Goal: Information Seeking & Learning: Learn about a topic

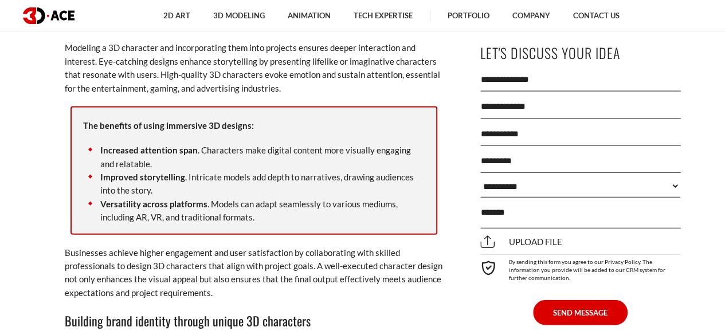
scroll to position [1192, 0]
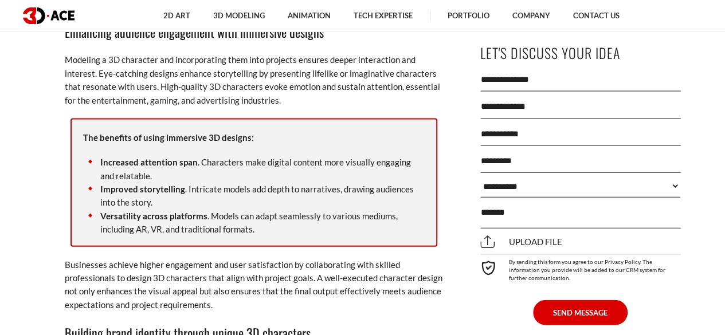
drag, startPoint x: 729, startPoint y: 18, endPoint x: 733, endPoint y: 57, distance: 38.6
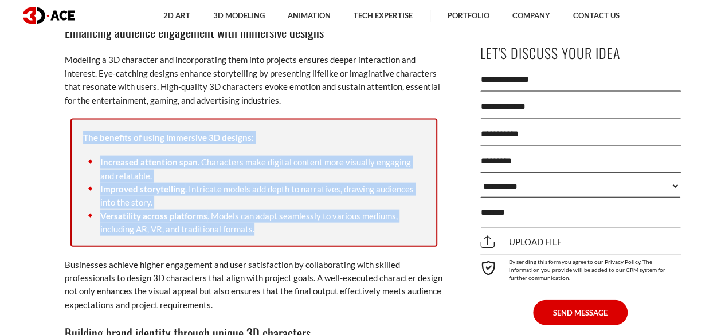
drag, startPoint x: 84, startPoint y: 136, endPoint x: 260, endPoint y: 234, distance: 201.5
click at [260, 234] on div "The benefits of using immersive 3D designs: Increased attention span . Characte…" at bounding box center [253, 183] width 367 height 128
copy div "The benefits of using immersive 3D designs: Increased attention span . Characte…"
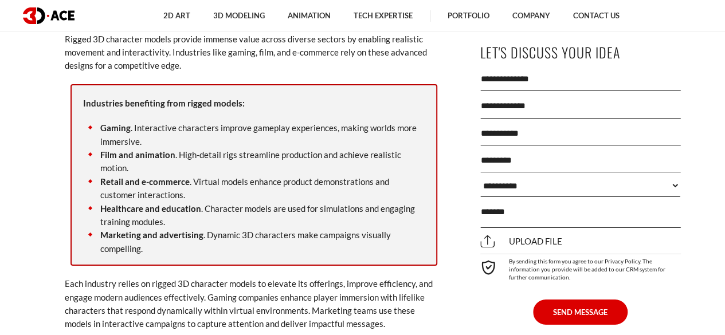
scroll to position [1869, 0]
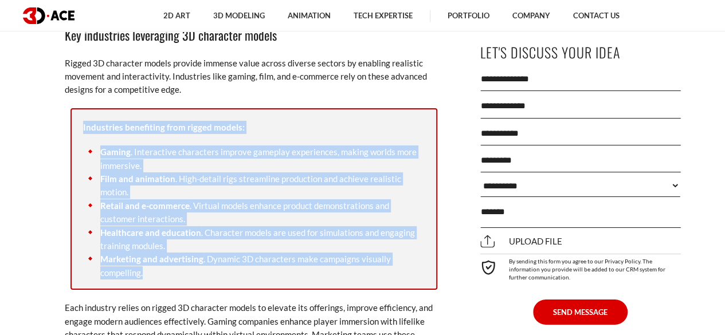
drag, startPoint x: 82, startPoint y: 127, endPoint x: 215, endPoint y: 279, distance: 201.8
click at [215, 279] on div "Industries benefiting from rigged models: [GEOGRAPHIC_DATA] . Interactive chara…" at bounding box center [253, 199] width 367 height 182
copy div "Industries benefiting from rigged models: Gaming . Interactive characters impro…"
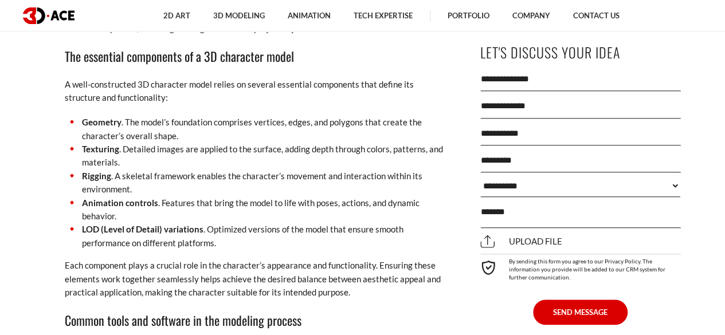
scroll to position [2617, 0]
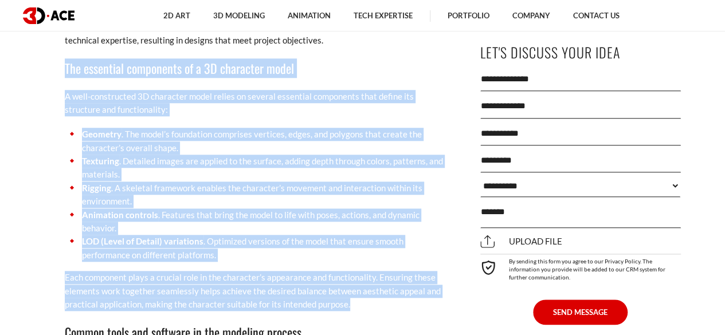
drag, startPoint x: 65, startPoint y: 67, endPoint x: 359, endPoint y: 306, distance: 379.1
copy div "The essential components of a 3D character model A well-constructed 3D characte…"
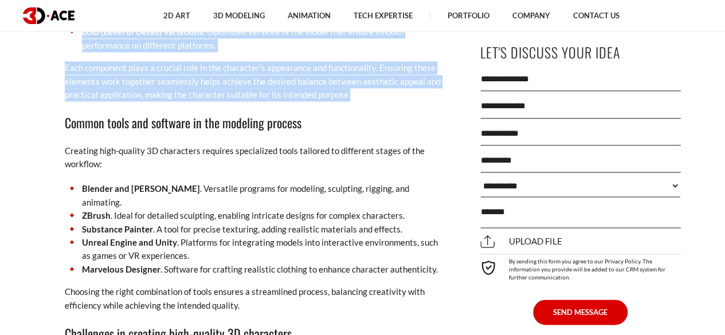
scroll to position [2839, 0]
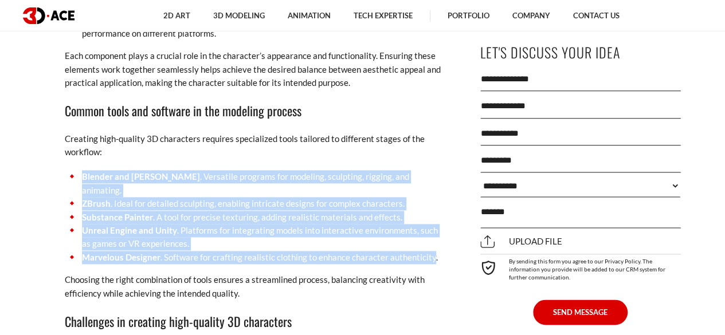
drag, startPoint x: 83, startPoint y: 174, endPoint x: 429, endPoint y: 246, distance: 353.4
click at [429, 246] on ul "Blender and [PERSON_NAME] . Versatile programs for modeling, sculpting, rigging…" at bounding box center [254, 217] width 378 height 94
copy ul "Blender and [PERSON_NAME] . Versatile programs for modeling, sculpting, rigging…"
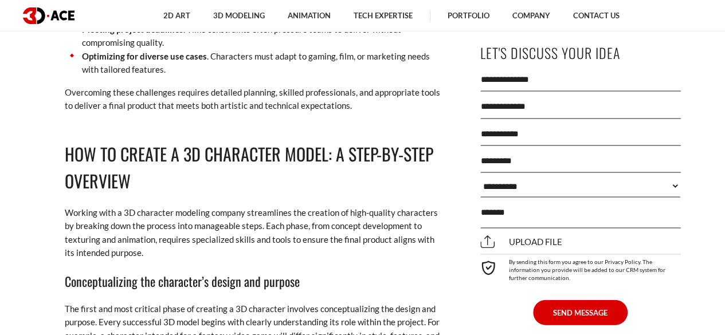
scroll to position [3240, 0]
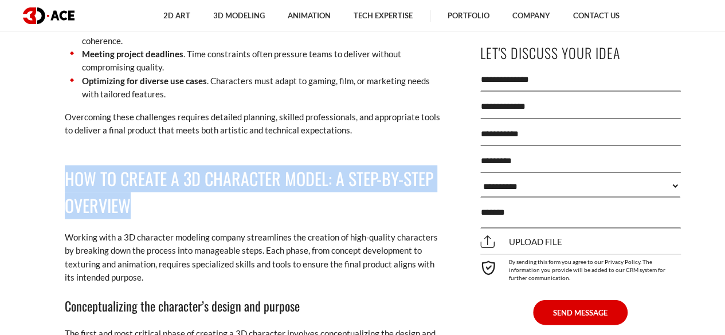
drag, startPoint x: 68, startPoint y: 160, endPoint x: 360, endPoint y: 188, distance: 292.9
click at [360, 188] on h2 "How to Create a 3D Character Model: A Step-by-Step Overview" at bounding box center [254, 192] width 378 height 54
copy h2 "How to Create a 3D Character Model: A Step-by-Step Overview"
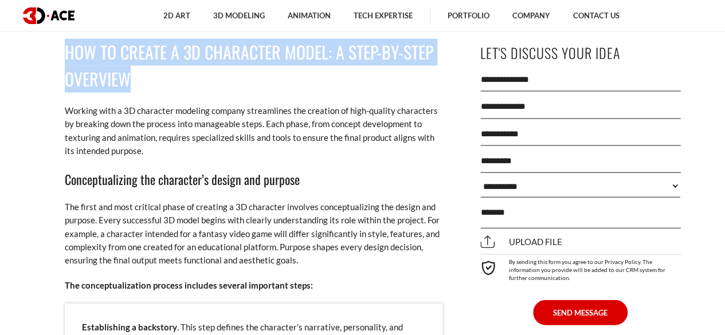
scroll to position [3414, 0]
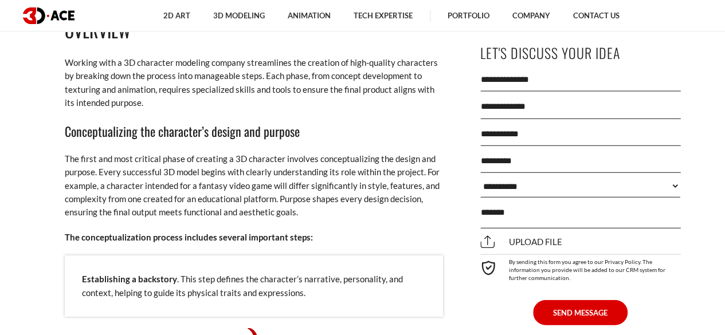
click at [245, 121] on h3 "Conceptualizing the character’s design and purpose" at bounding box center [254, 130] width 378 height 19
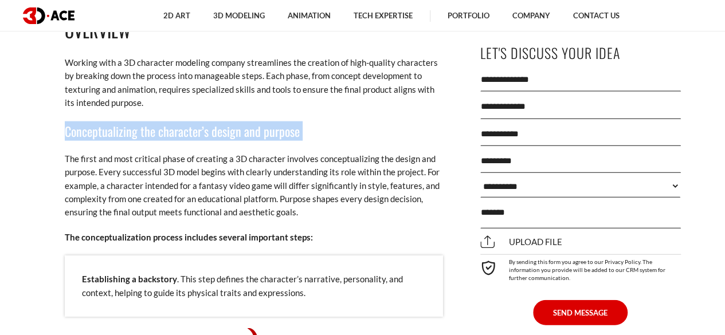
click at [245, 121] on h3 "Conceptualizing the character’s design and purpose" at bounding box center [254, 130] width 378 height 19
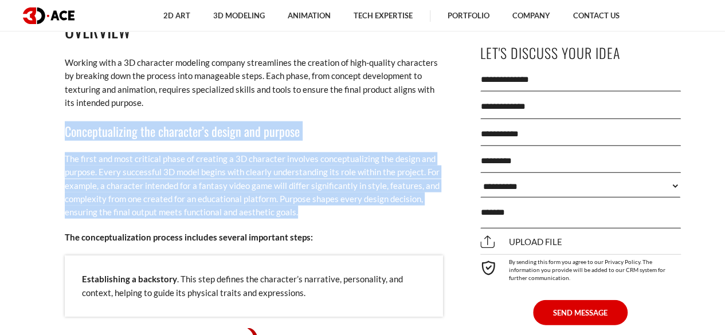
drag, startPoint x: 294, startPoint y: 199, endPoint x: 60, endPoint y: 113, distance: 250.3
copy div "Conceptualizing the character’s design and purpose The first and most critical …"
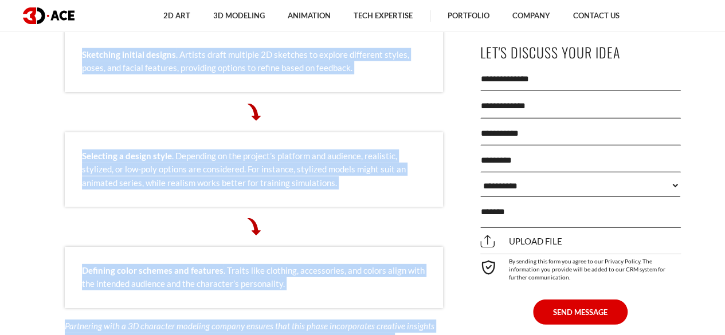
scroll to position [3745, 0]
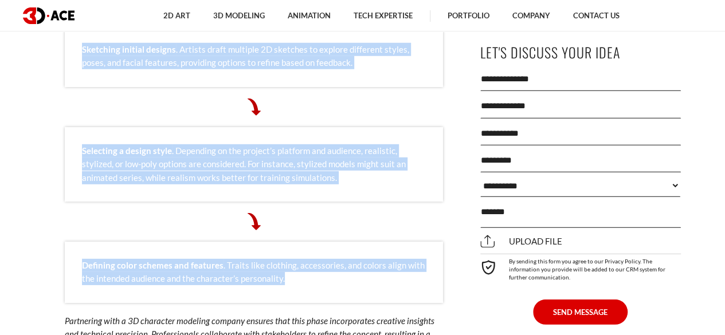
drag, startPoint x: 66, startPoint y: 72, endPoint x: 406, endPoint y: 269, distance: 392.7
copy div "The conceptualization process includes several important steps: Establishing a …"
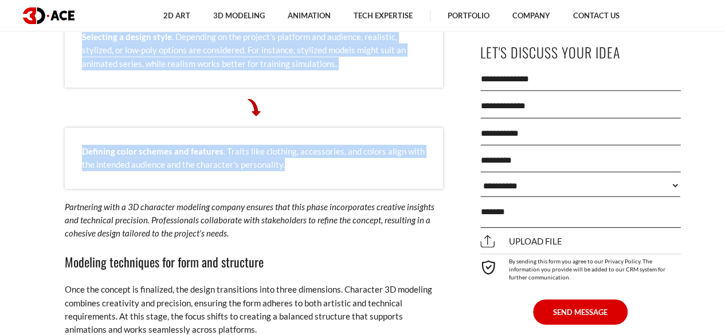
scroll to position [4039, 0]
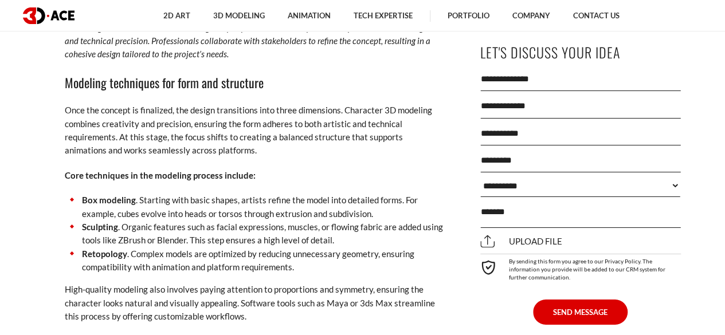
click at [158, 74] on h3 "Modeling techniques for form and structure" at bounding box center [254, 82] width 378 height 19
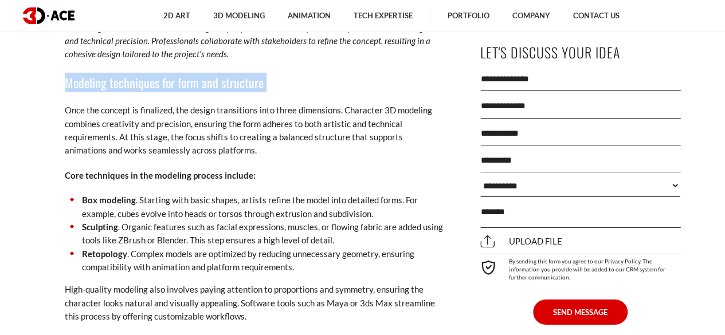
click at [158, 74] on h3 "Modeling techniques for form and structure" at bounding box center [254, 82] width 378 height 19
copy div "Modeling techniques for form and structure"
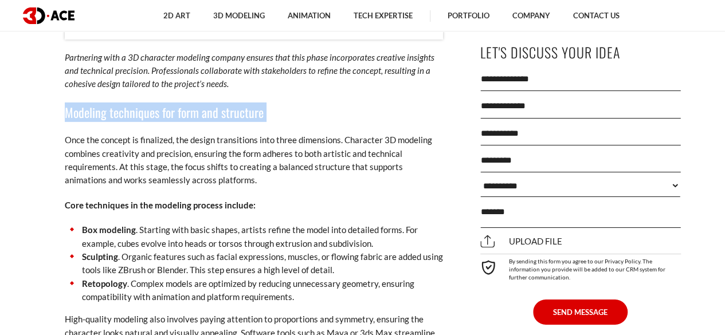
scroll to position [4033, 0]
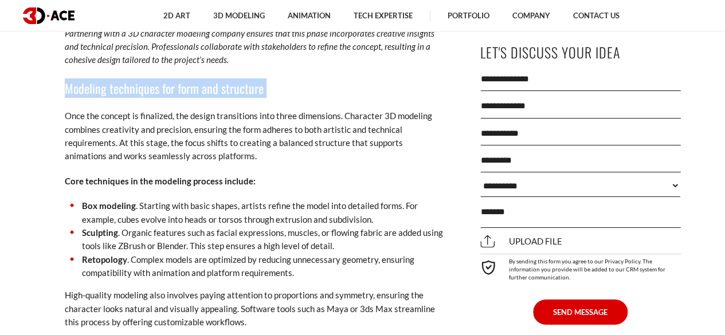
click at [74, 78] on h3 "Modeling techniques for form and structure" at bounding box center [254, 87] width 378 height 19
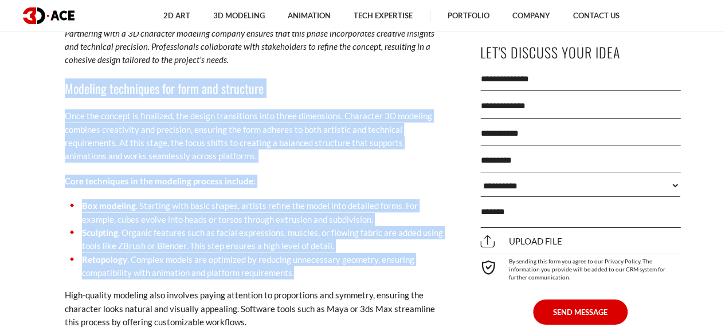
drag, startPoint x: 65, startPoint y: 73, endPoint x: 314, endPoint y: 265, distance: 313.7
copy div "Modeling techniques for form and structure Once the concept is finalized, the d…"
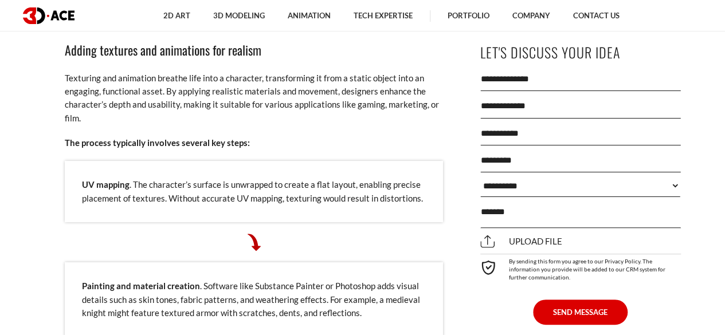
scroll to position [4350, 0]
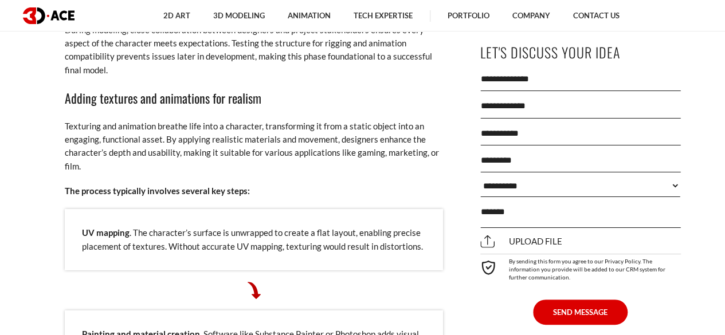
click at [148, 88] on h3 "Adding textures and animations for realism" at bounding box center [254, 97] width 378 height 19
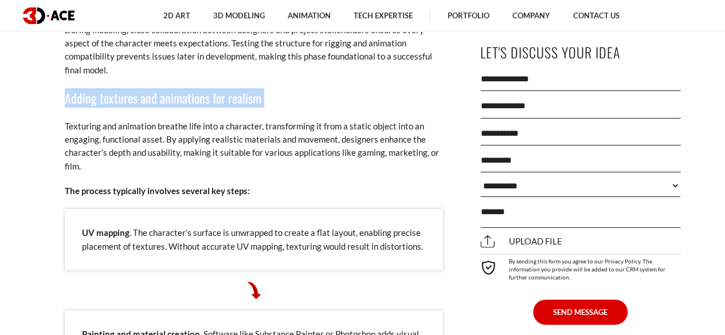
click at [148, 88] on h3 "Adding textures and animations for realism" at bounding box center [254, 97] width 378 height 19
copy div "Adding textures and animations for realism"
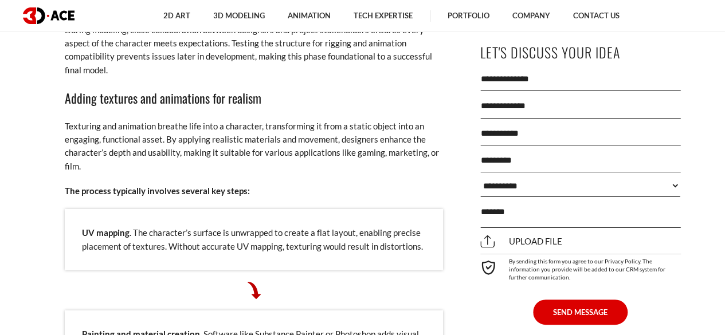
click at [113, 184] on p "The process typically involves several key steps:" at bounding box center [254, 190] width 378 height 13
click at [103, 120] on p "Texturing and animation breathe life into a character, transforming it from a s…" at bounding box center [254, 147] width 378 height 54
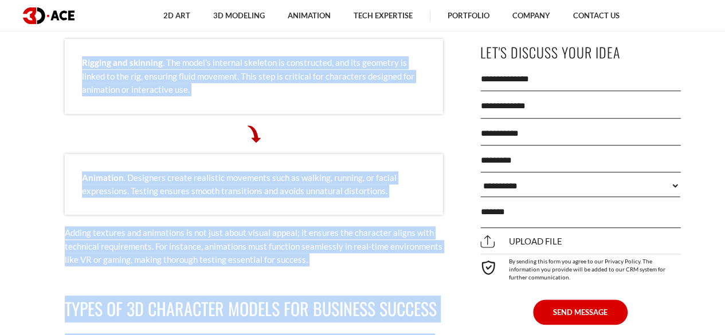
scroll to position [4799, 0]
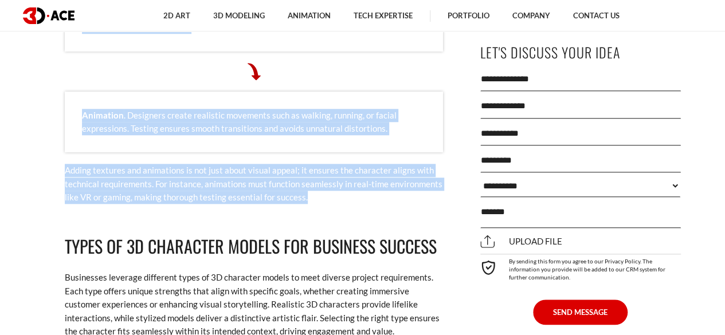
drag, startPoint x: 64, startPoint y: 111, endPoint x: 384, endPoint y: 190, distance: 329.3
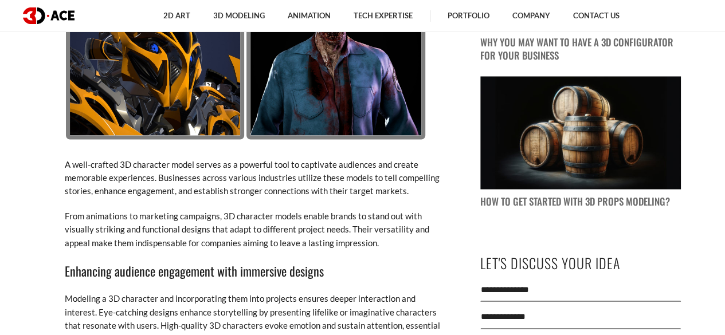
scroll to position [942, 0]
